Goal: Information Seeking & Learning: Learn about a topic

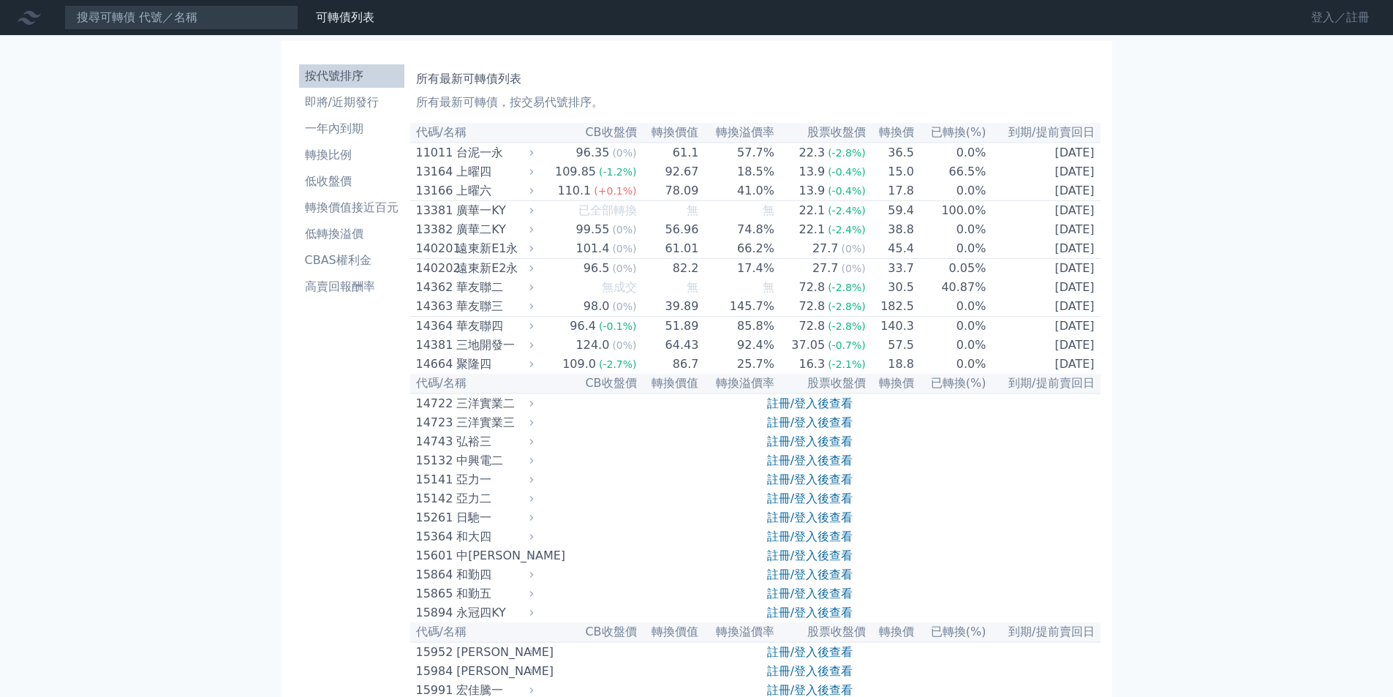
click at [1322, 14] on link "登入／註冊" at bounding box center [1341, 17] width 82 height 23
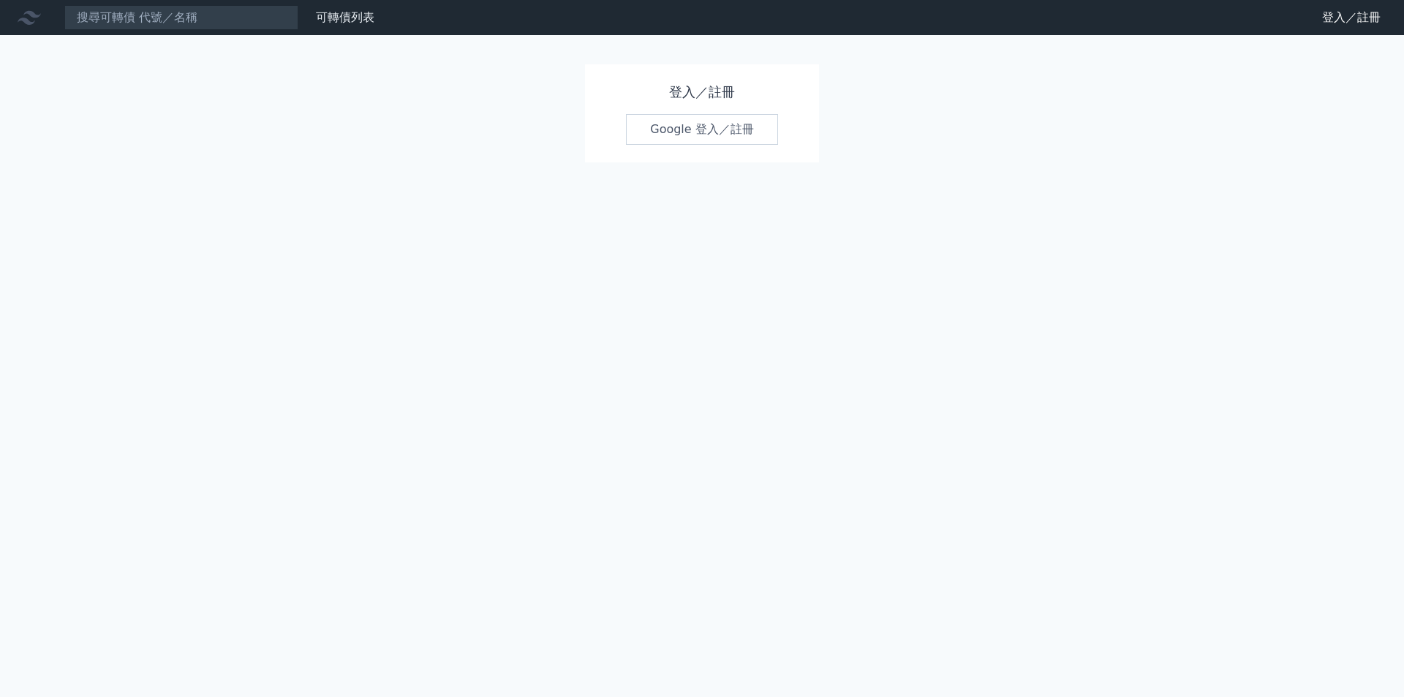
click at [700, 129] on link "Google 登入／註冊" at bounding box center [702, 129] width 152 height 31
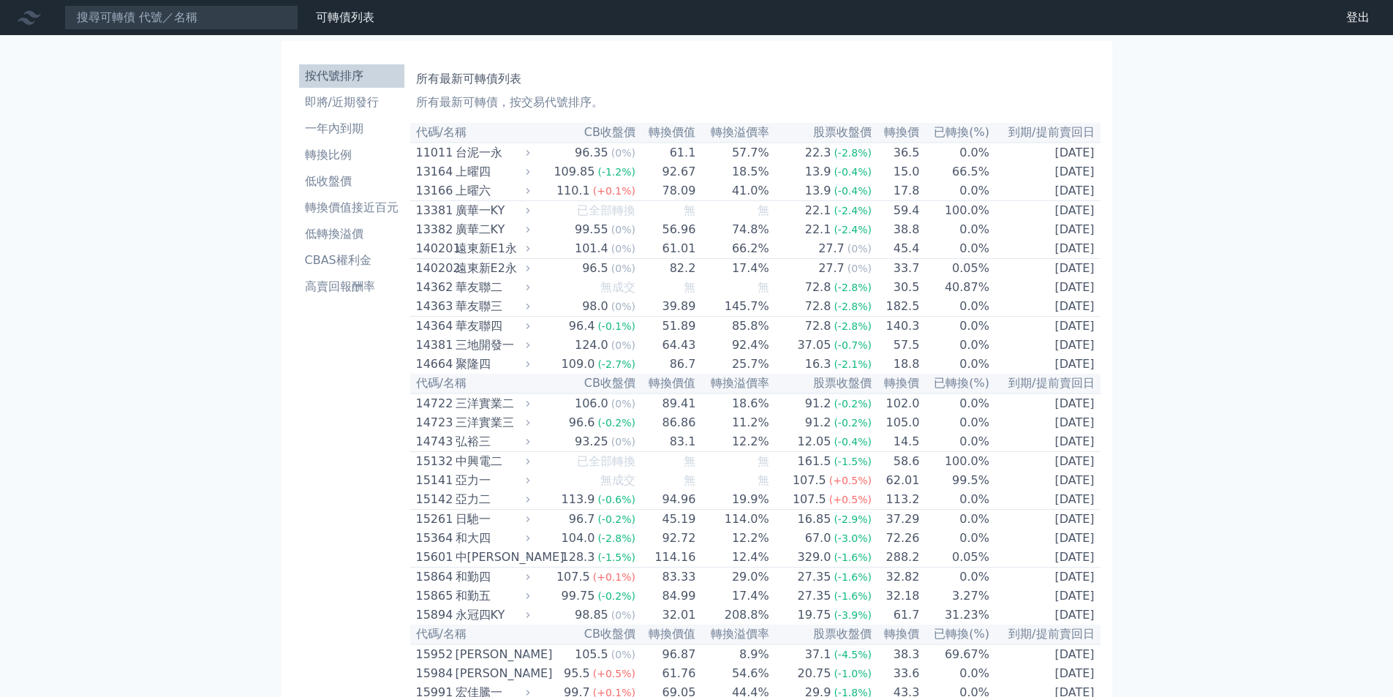
click at [502, 335] on div "華友聯四" at bounding box center [492, 326] width 72 height 18
click at [353, 105] on li "即將/近期發行" at bounding box center [351, 103] width 105 height 18
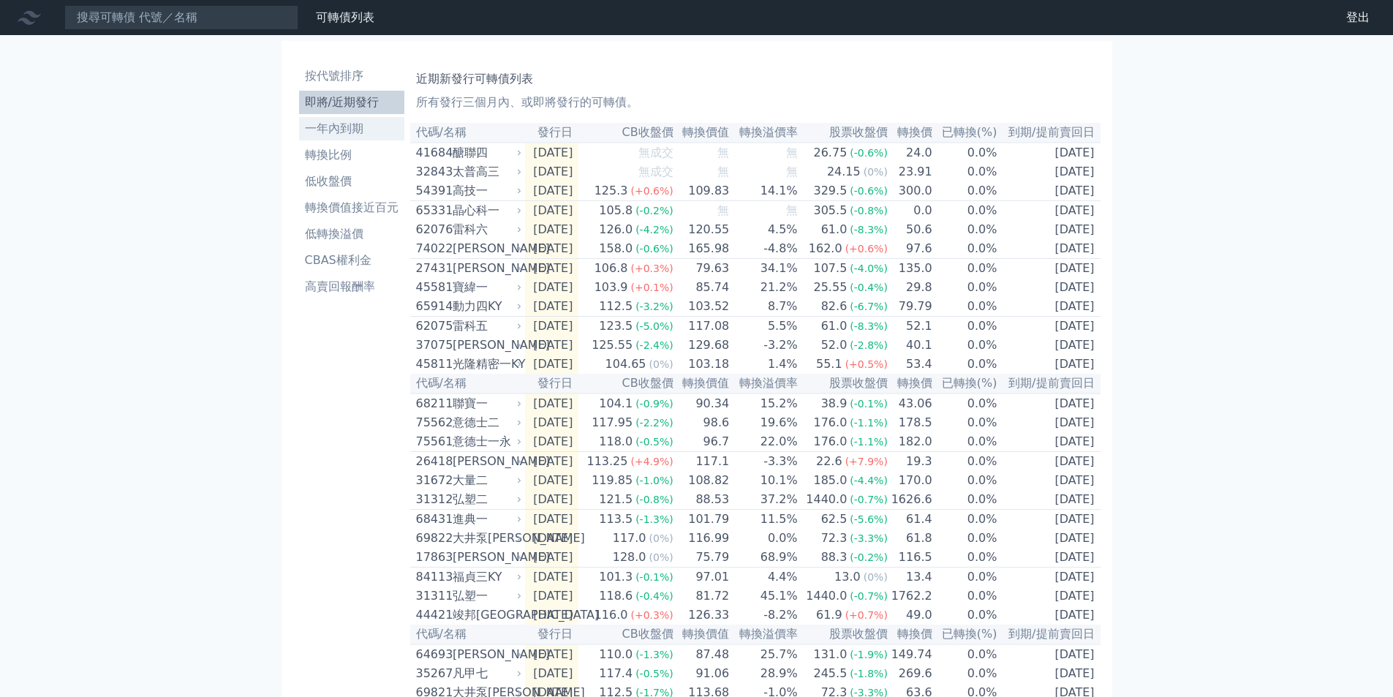
click at [342, 132] on li "一年內到期" at bounding box center [351, 129] width 105 height 18
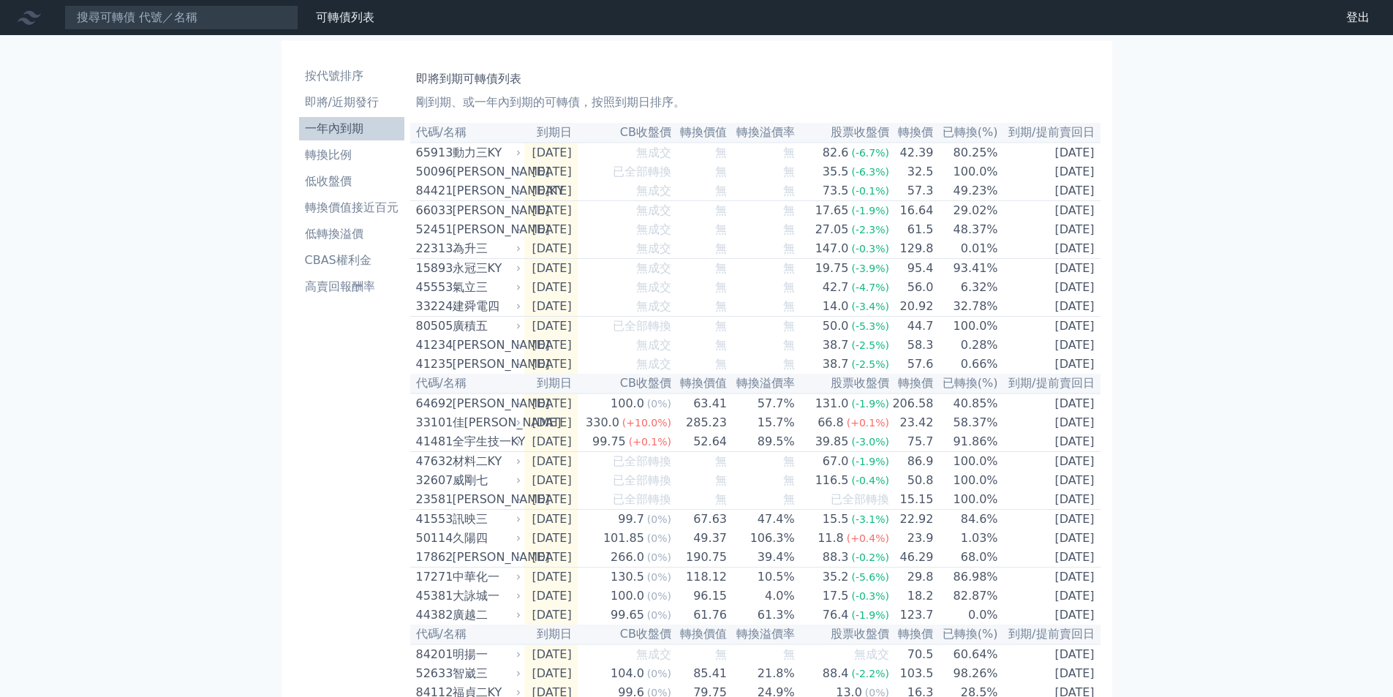
click at [475, 176] on div "榮剛六" at bounding box center [486, 172] width 66 height 18
click at [475, 354] on div "晟德四" at bounding box center [486, 345] width 66 height 18
click at [480, 354] on div "晟德四" at bounding box center [486, 345] width 66 height 18
drag, startPoint x: 469, startPoint y: 410, endPoint x: 468, endPoint y: 423, distance: 12.5
click at [469, 393] on th "代碼/名稱" at bounding box center [467, 384] width 114 height 20
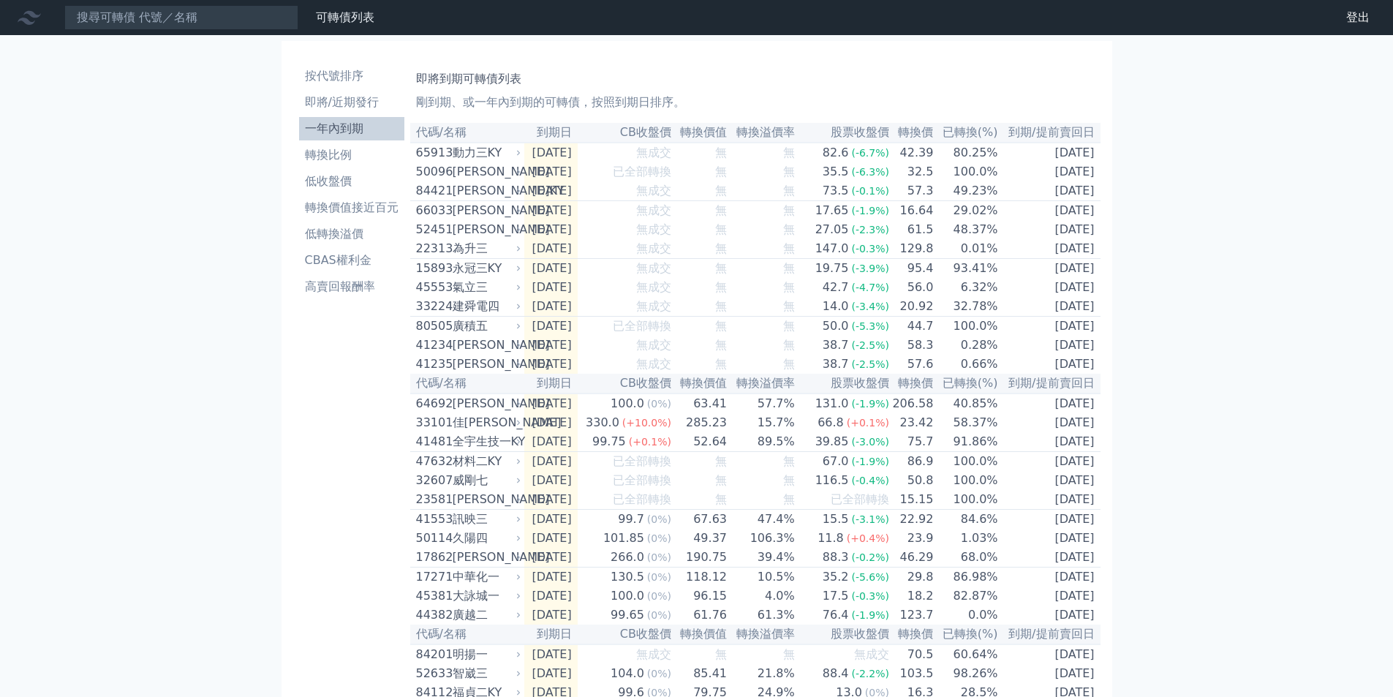
click at [468, 412] on div "[PERSON_NAME]" at bounding box center [486, 404] width 66 height 18
click at [453, 451] on div "全宇生技一KY" at bounding box center [486, 442] width 66 height 18
click at [331, 74] on li "按代號排序" at bounding box center [351, 76] width 105 height 18
